Goal: Check status: Check status

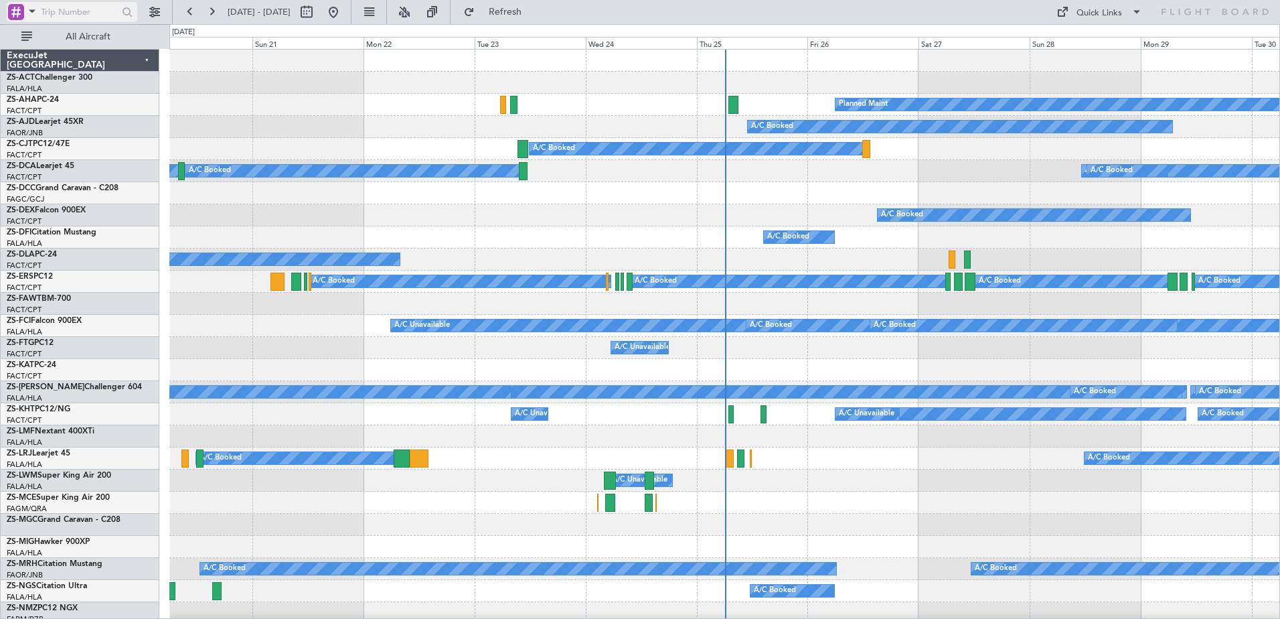
click at [17, 11] on div at bounding box center [16, 12] width 16 height 16
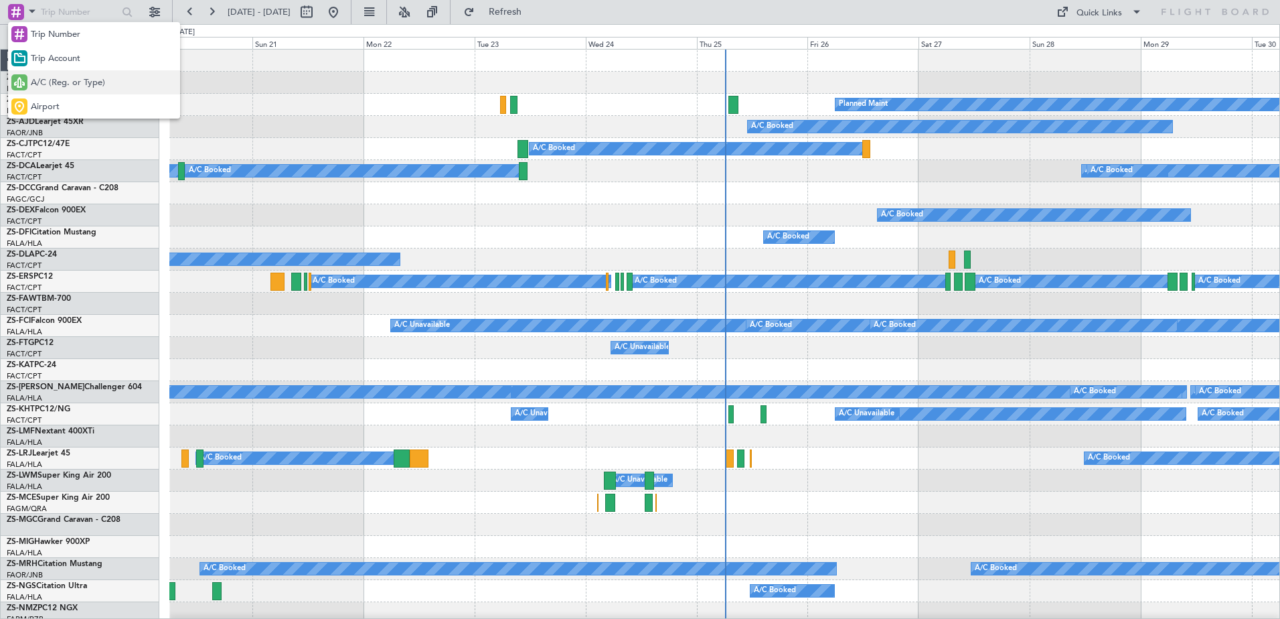
click at [52, 80] on span "A/C (Reg. or Type)" at bounding box center [68, 82] width 74 height 13
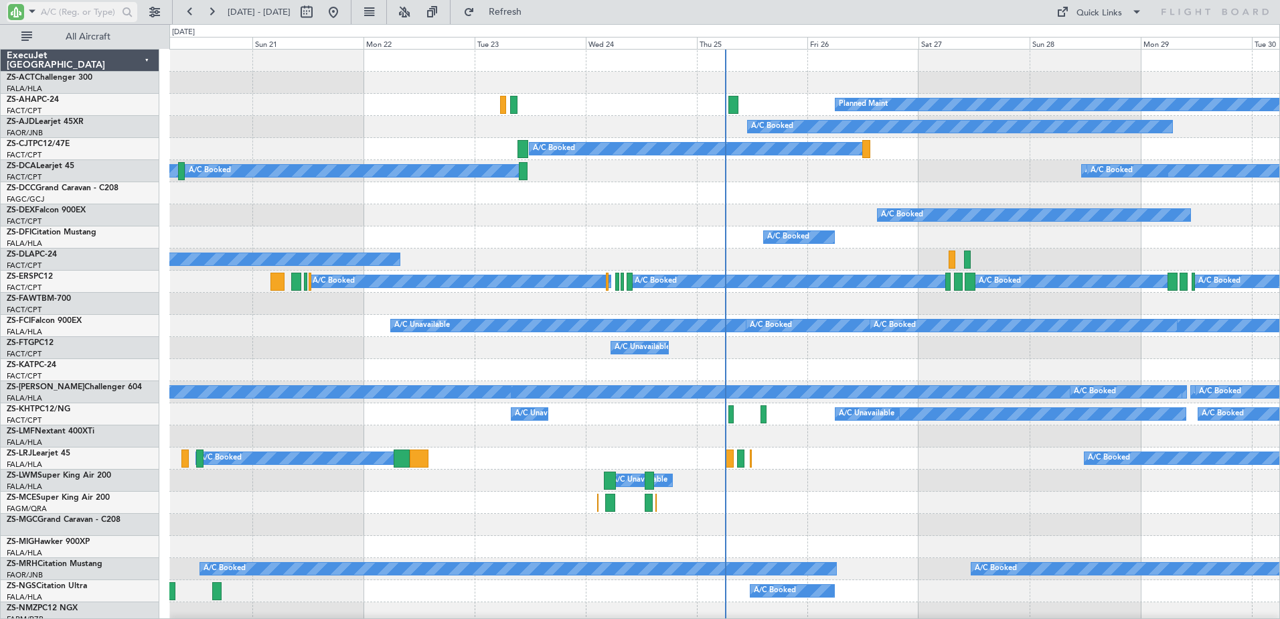
click at [63, 11] on input "text" at bounding box center [79, 12] width 77 height 20
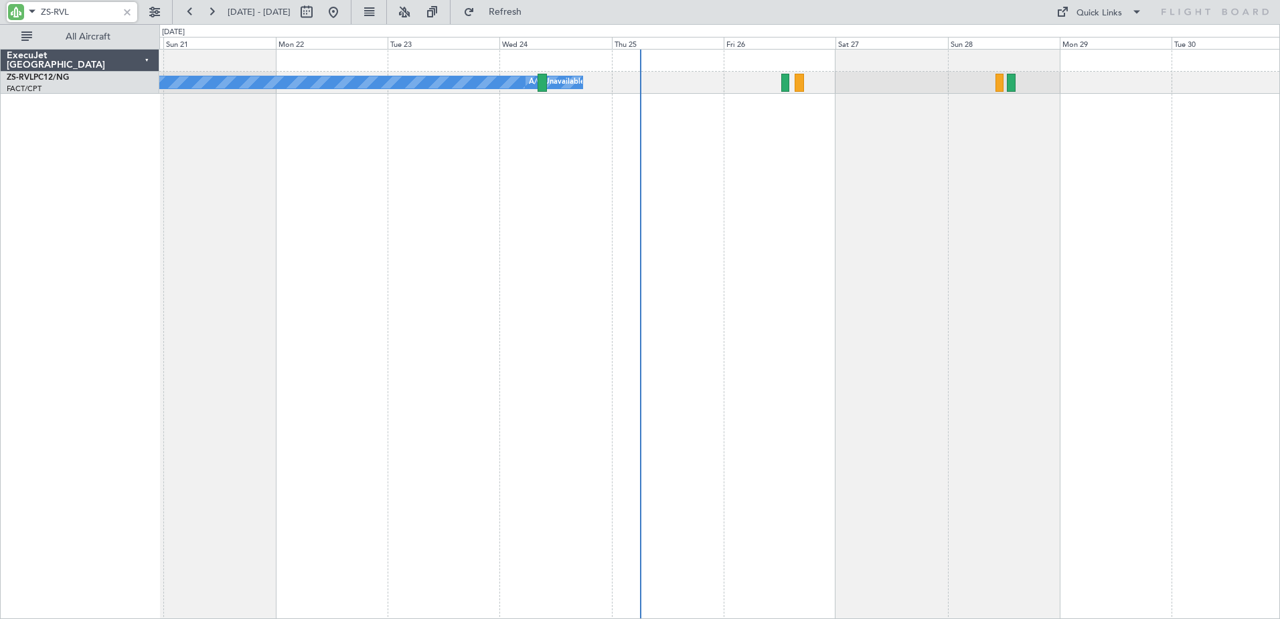
click at [282, 284] on div "A/C Booked A/C Unavailable A/C Booked" at bounding box center [719, 334] width 1121 height 570
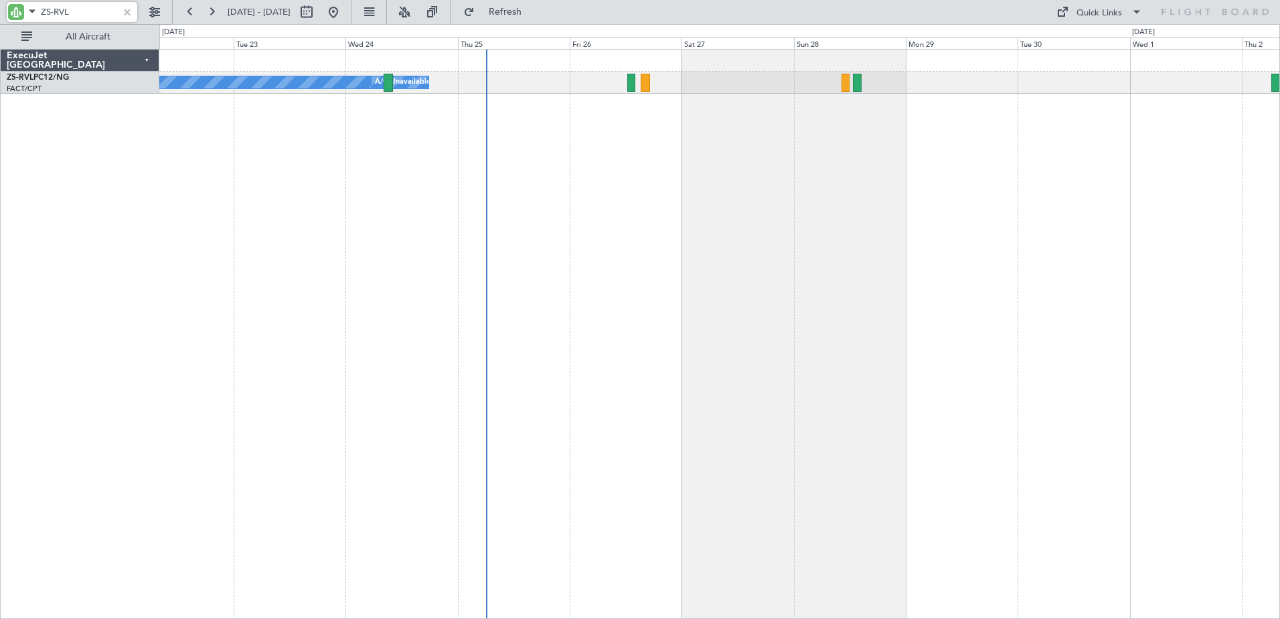
click at [208, 302] on div "A/C Booked A/C Unavailable A/C Booked" at bounding box center [719, 334] width 1121 height 570
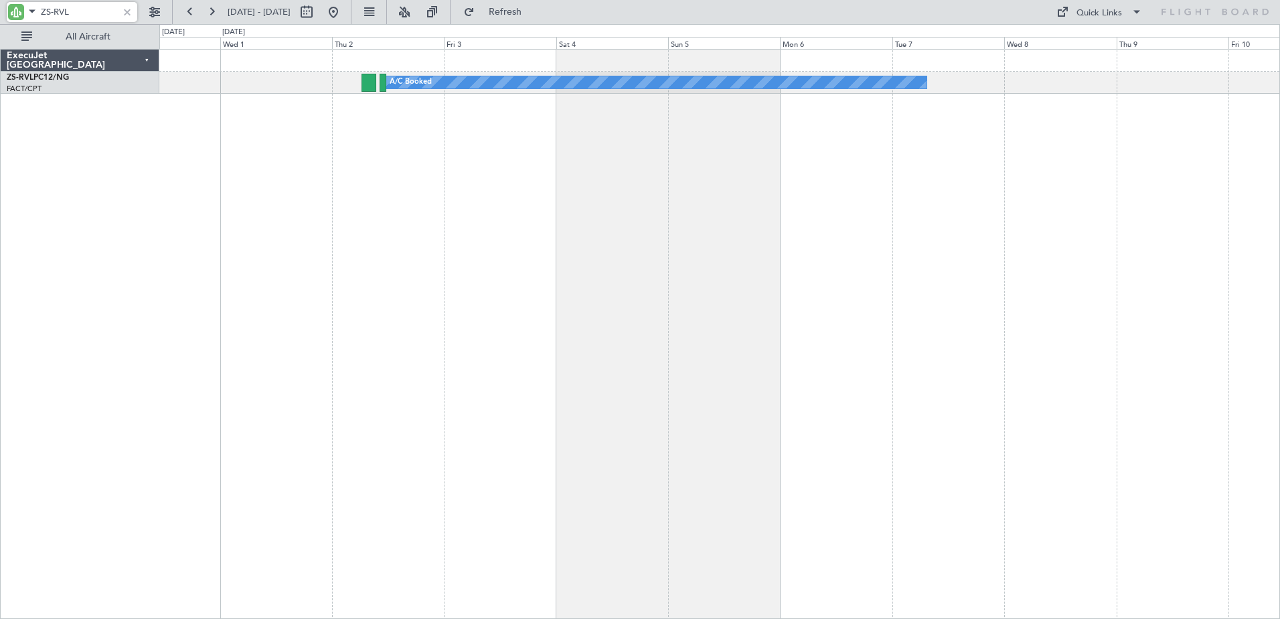
click at [187, 294] on div "A/C Booked" at bounding box center [719, 334] width 1121 height 570
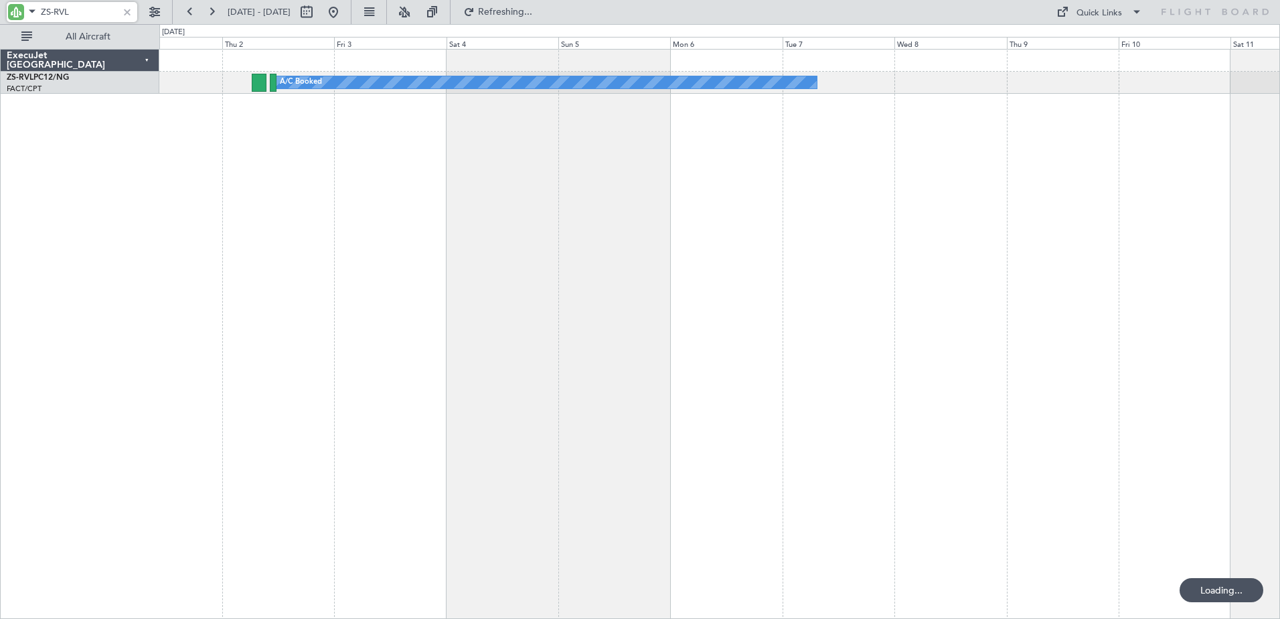
click at [807, 297] on div "A/C Booked" at bounding box center [719, 334] width 1121 height 570
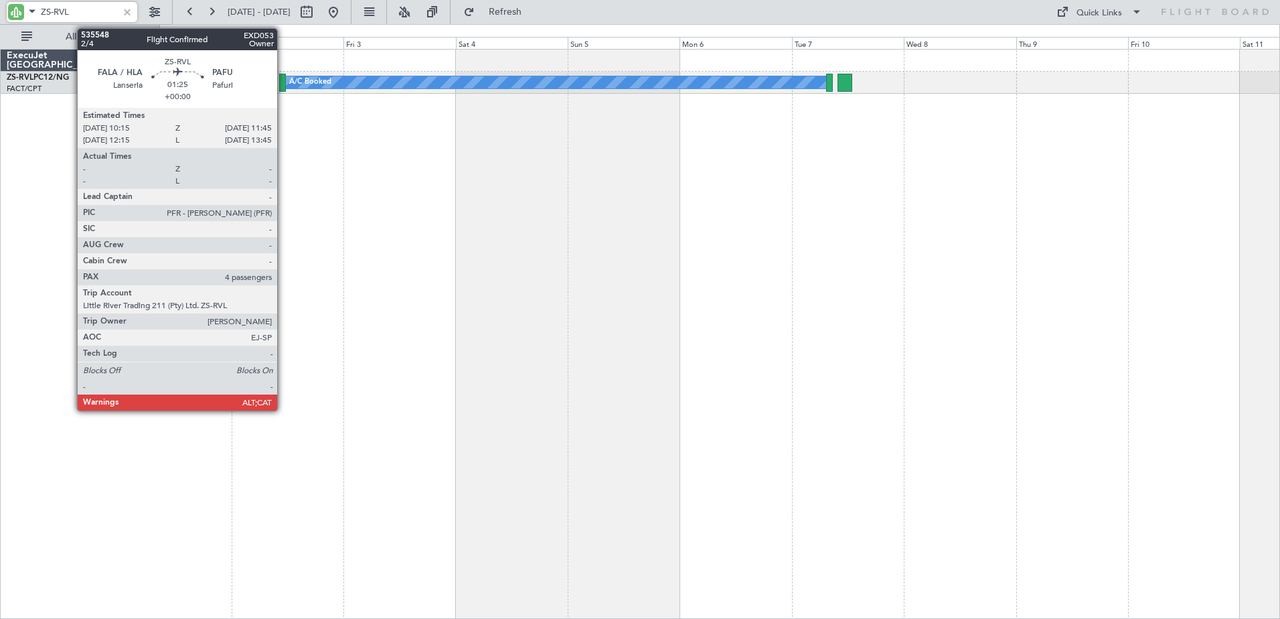
click at [283, 84] on div at bounding box center [282, 83] width 7 height 18
type input "ZS-RVL"
